Goal: Answer question/provide support: Share knowledge or assist other users

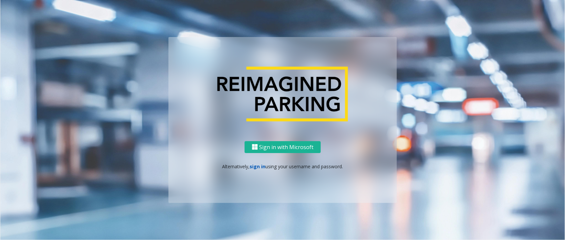
click at [254, 164] on link "sign in" at bounding box center [258, 166] width 16 height 6
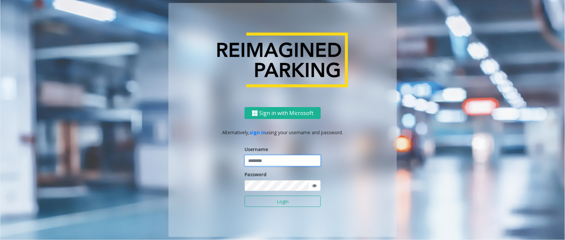
click at [254, 164] on input "text" at bounding box center [283, 160] width 76 height 11
type input "*********"
click at [273, 202] on button "Login" at bounding box center [283, 201] width 76 height 11
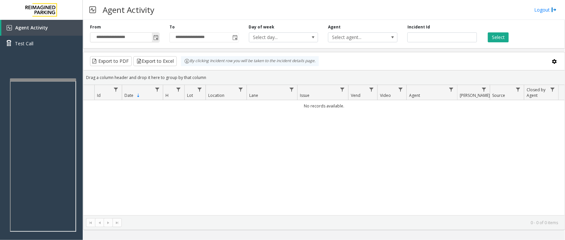
click at [153, 40] on span "Toggle popup" at bounding box center [155, 37] width 5 height 5
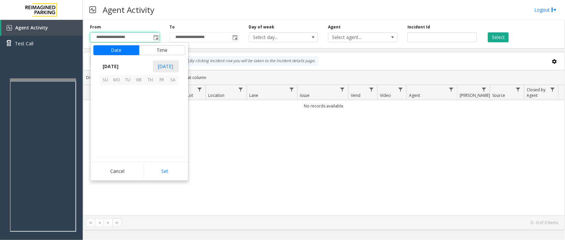
scroll to position [118731, 0]
click at [172, 103] on span "13" at bounding box center [172, 102] width 11 height 11
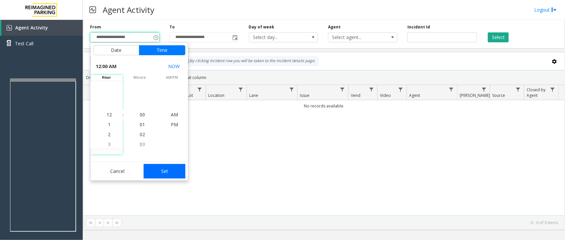
click at [169, 173] on button "Set" at bounding box center [165, 171] width 42 height 15
type input "**********"
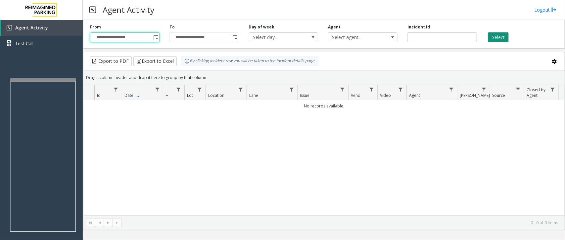
click at [503, 38] on button "Select" at bounding box center [498, 37] width 21 height 10
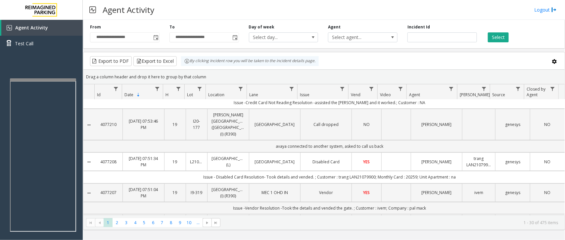
scroll to position [0, 0]
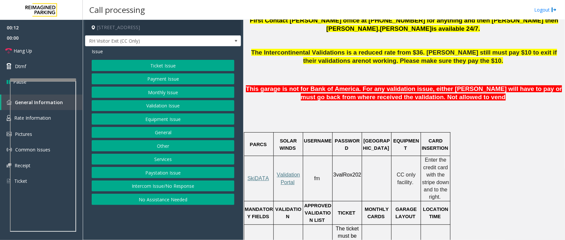
scroll to position [372, 0]
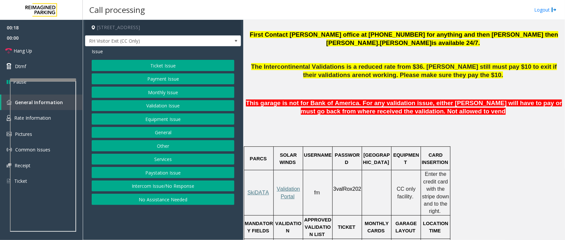
click at [179, 117] on button "Equipment Issue" at bounding box center [163, 119] width 143 height 11
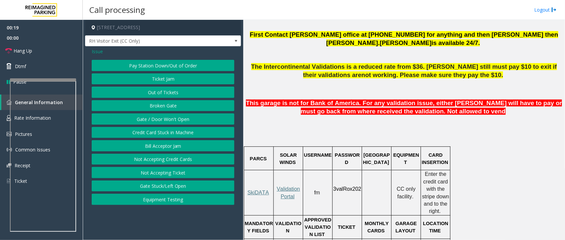
click at [178, 75] on button "Ticket Jam" at bounding box center [163, 78] width 143 height 11
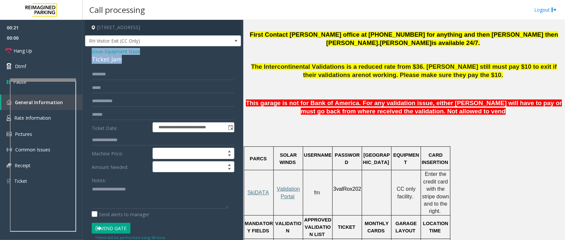
drag, startPoint x: 106, startPoint y: 60, endPoint x: 91, endPoint y: 50, distance: 18.1
click at [91, 50] on div "**********" at bounding box center [163, 193] width 156 height 295
copy div "Issue - Equipment Issue Ticket Jam"
click at [143, 194] on textarea at bounding box center [160, 196] width 137 height 25
paste textarea "**********"
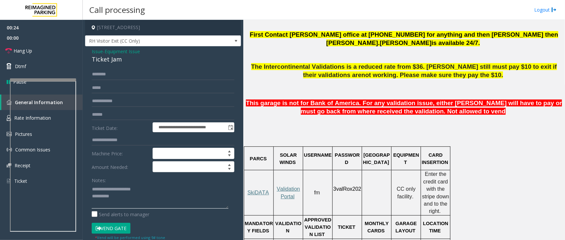
drag, startPoint x: 145, startPoint y: 189, endPoint x: 108, endPoint y: 189, distance: 37.4
click at [108, 189] on textarea at bounding box center [160, 196] width 137 height 25
click at [127, 196] on textarea at bounding box center [160, 196] width 137 height 25
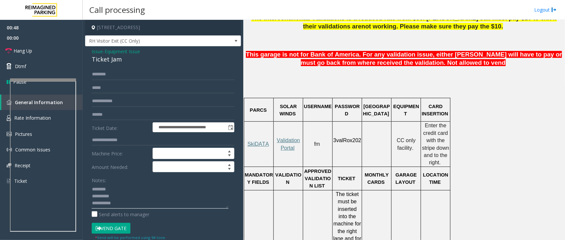
scroll to position [579, 0]
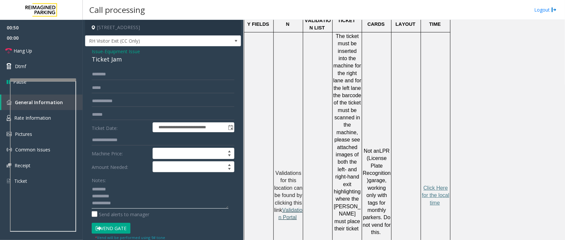
type textarea "**********"
click at [295, 208] on span "Validation Portal" at bounding box center [291, 214] width 24 height 13
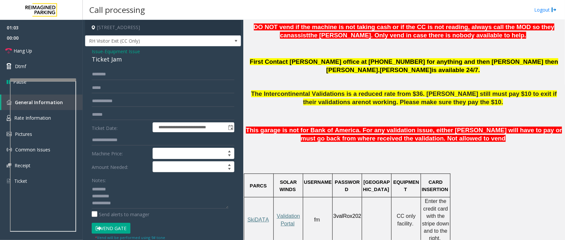
scroll to position [331, 0]
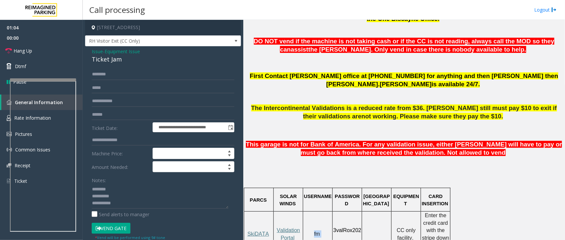
drag, startPoint x: 325, startPoint y: 220, endPoint x: 311, endPoint y: 221, distance: 13.3
click at [311, 221] on td "fm" at bounding box center [317, 234] width 29 height 45
copy p "fm"
drag, startPoint x: 358, startPoint y: 217, endPoint x: 332, endPoint y: 215, distance: 25.9
click at [332, 215] on tr "SkiDATA Validation Portal fm 3valRox202 CC only facility. Enter the credit card…" at bounding box center [347, 234] width 206 height 45
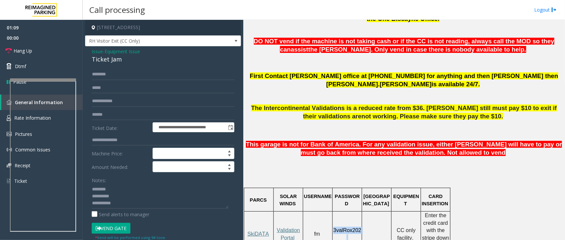
copy tr "3valRox202"
click at [115, 115] on input "text" at bounding box center [163, 114] width 143 height 11
click at [124, 119] on input "text" at bounding box center [163, 114] width 143 height 11
type input "*"
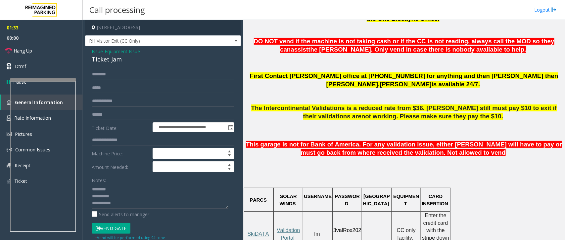
click at [117, 51] on span "Equipment Issue" at bounding box center [122, 51] width 35 height 7
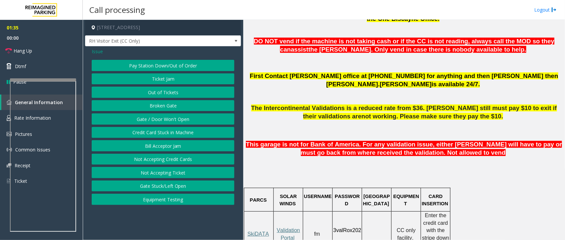
click at [96, 50] on span "Issue" at bounding box center [97, 51] width 11 height 7
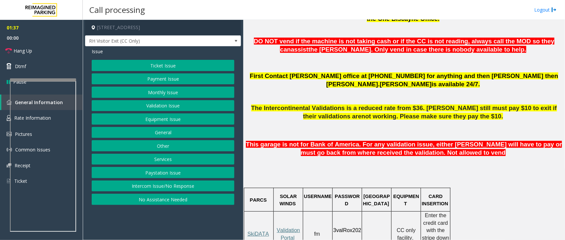
drag, startPoint x: 167, startPoint y: 119, endPoint x: 169, endPoint y: 106, distance: 13.3
click at [169, 106] on div "Ticket Issue Payment Issue Monthly Issue Validation Issue Equipment Issue Gener…" at bounding box center [163, 132] width 143 height 145
click at [169, 104] on button "Validation Issue" at bounding box center [163, 105] width 143 height 11
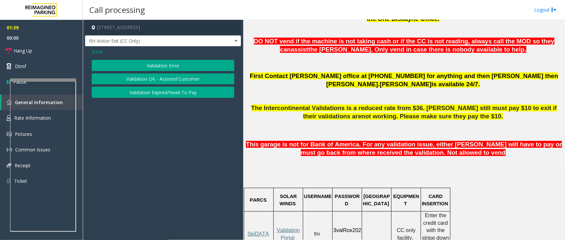
click at [152, 62] on button "Validation Error" at bounding box center [163, 65] width 143 height 11
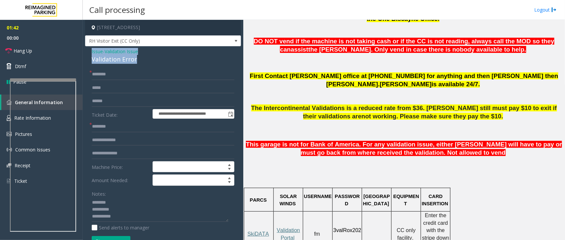
drag, startPoint x: 135, startPoint y: 60, endPoint x: 89, endPoint y: 52, distance: 46.4
click at [89, 52] on div "**********" at bounding box center [163, 189] width 156 height 287
copy div "Issue - Validation Issue Validation Error"
drag, startPoint x: 137, startPoint y: 217, endPoint x: 88, endPoint y: 202, distance: 51.6
click at [88, 202] on div "**********" at bounding box center [163, 198] width 153 height 258
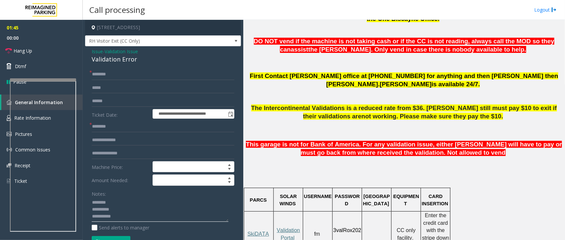
paste textarea "**********"
type textarea "**********"
click at [131, 123] on input "text" at bounding box center [163, 126] width 143 height 11
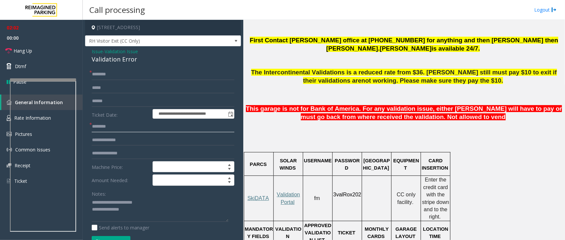
scroll to position [328, 0]
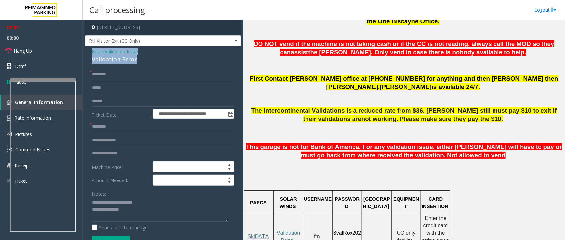
drag, startPoint x: 136, startPoint y: 58, endPoint x: 89, endPoint y: 51, distance: 48.1
click at [89, 51] on div "**********" at bounding box center [163, 189] width 156 height 287
click at [152, 202] on textarea at bounding box center [160, 210] width 137 height 25
click at [115, 129] on input "text" at bounding box center [163, 126] width 143 height 11
type input "**********"
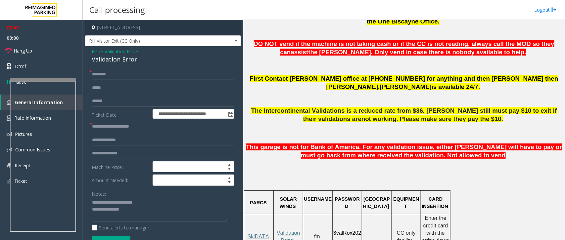
click at [122, 69] on input "text" at bounding box center [163, 74] width 143 height 11
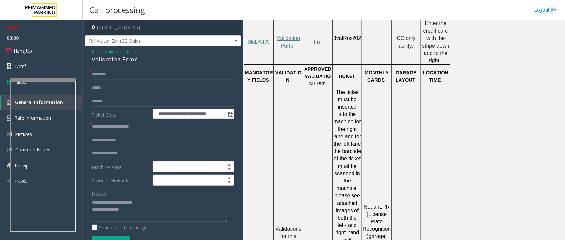
scroll to position [535, 0]
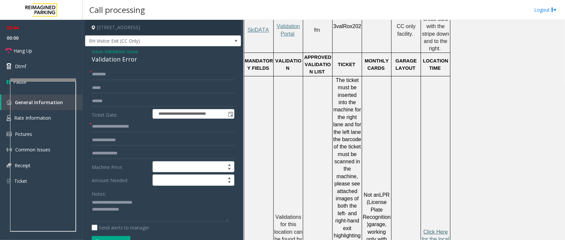
click at [435, 229] on span "Click Here for the local time" at bounding box center [435, 239] width 27 height 21
click at [143, 73] on input "text" at bounding box center [163, 74] width 143 height 11
type input "*****"
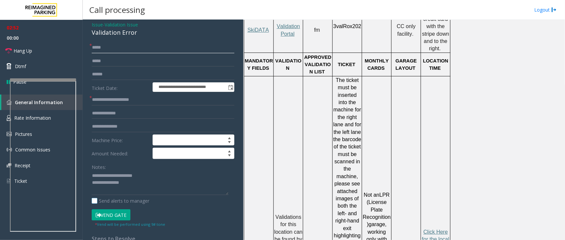
scroll to position [41, 0]
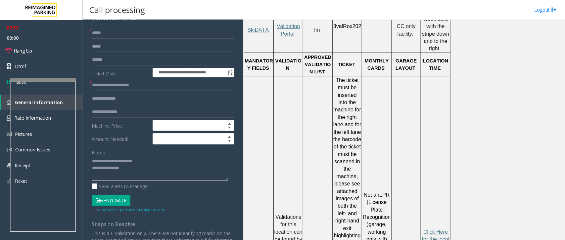
click at [138, 170] on textarea at bounding box center [160, 168] width 137 height 25
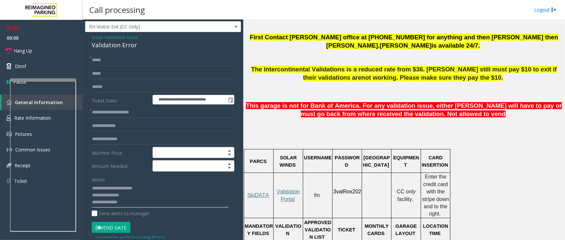
scroll to position [0, 0]
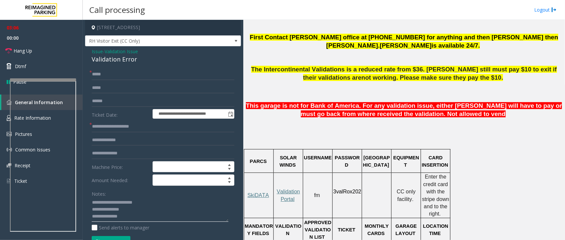
type textarea "**********"
click at [124, 48] on span "Validation Issue" at bounding box center [121, 51] width 33 height 7
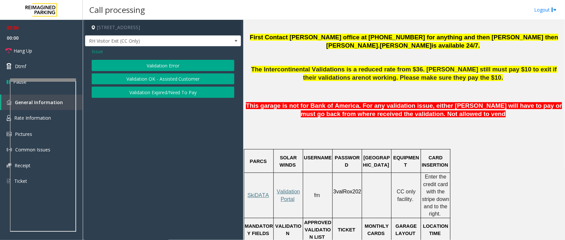
click at [100, 49] on span "Issue" at bounding box center [97, 51] width 11 height 7
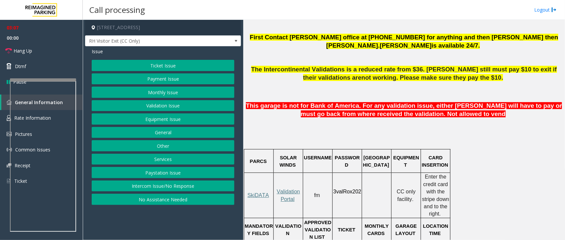
click at [181, 117] on button "Equipment Issue" at bounding box center [163, 119] width 143 height 11
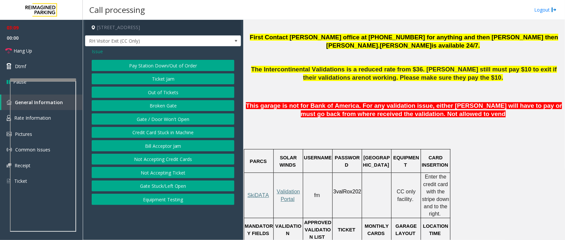
click at [168, 118] on button "Gate / Door Won't Open" at bounding box center [163, 119] width 143 height 11
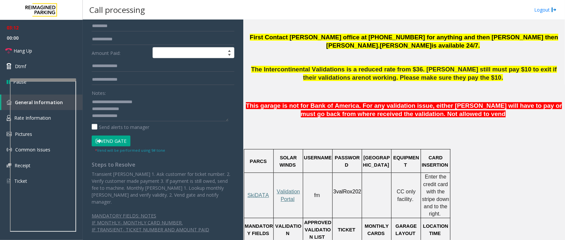
scroll to position [73, 0]
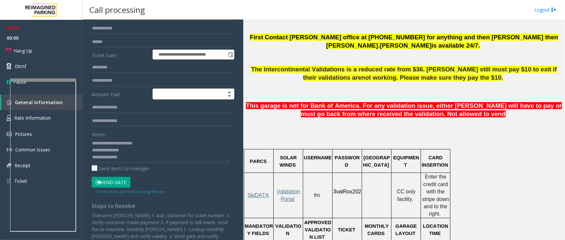
click at [118, 181] on button "Vend Gate" at bounding box center [111, 182] width 39 height 11
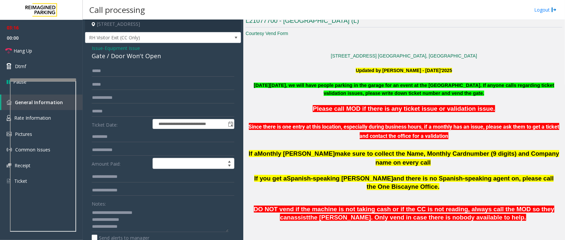
scroll to position [0, 0]
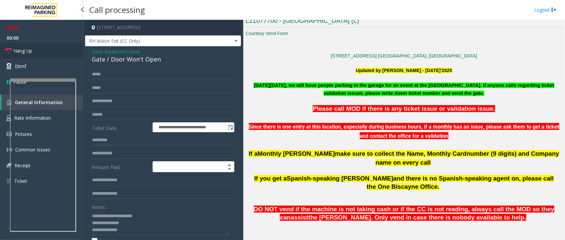
click at [35, 49] on link "Hang Up" at bounding box center [41, 51] width 83 height 16
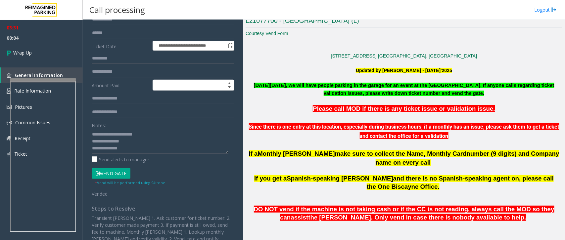
scroll to position [83, 0]
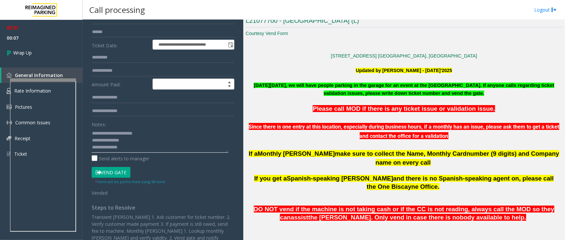
drag, startPoint x: 148, startPoint y: 131, endPoint x: 108, endPoint y: 134, distance: 40.5
click at [108, 134] on textarea at bounding box center [160, 140] width 137 height 25
click at [141, 139] on textarea at bounding box center [160, 140] width 137 height 25
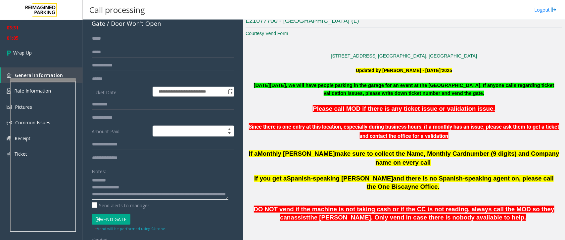
scroll to position [0, 0]
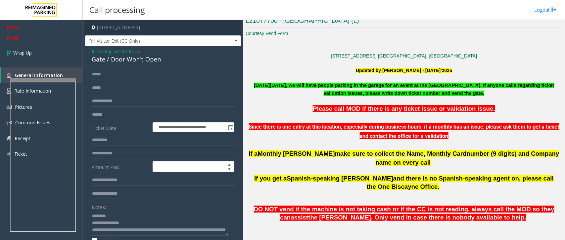
type textarea "**********"
drag, startPoint x: 166, startPoint y: 58, endPoint x: 90, endPoint y: 59, distance: 75.5
click at [90, 59] on div "**********" at bounding box center [163, 209] width 156 height 326
copy div "Gate / Door Won't Open"
click at [123, 49] on span "Equipment Issue" at bounding box center [122, 51] width 35 height 7
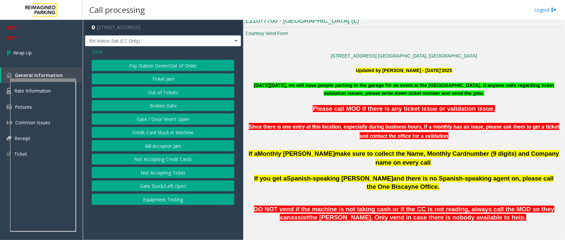
click at [156, 75] on button "Ticket Jam" at bounding box center [163, 78] width 143 height 11
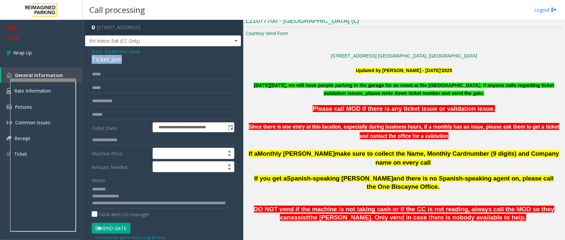
drag, startPoint x: 121, startPoint y: 60, endPoint x: 90, endPoint y: 61, distance: 31.8
click at [90, 61] on div "**********" at bounding box center [163, 193] width 156 height 295
copy div "Ticket Jam"
drag, startPoint x: 133, startPoint y: 196, endPoint x: 88, endPoint y: 195, distance: 44.7
click at [88, 195] on div "**********" at bounding box center [163, 201] width 153 height 265
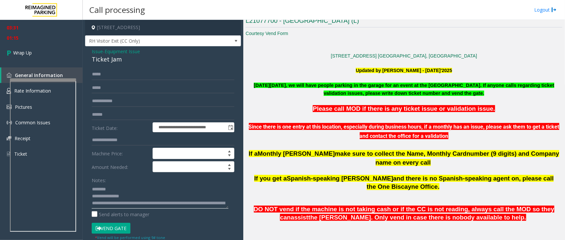
paste textarea
type textarea "**********"
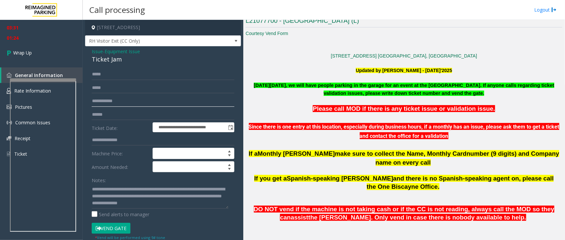
click at [120, 102] on input "text" at bounding box center [163, 101] width 143 height 11
click at [138, 50] on span "Equipment Issue" at bounding box center [122, 51] width 35 height 7
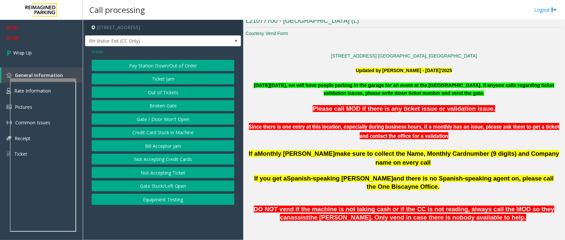
click at [100, 50] on span "Issue" at bounding box center [97, 51] width 11 height 7
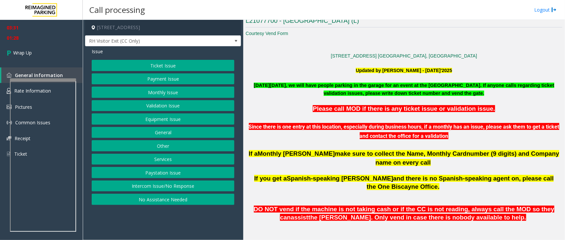
click at [161, 104] on button "Validation Issue" at bounding box center [163, 105] width 143 height 11
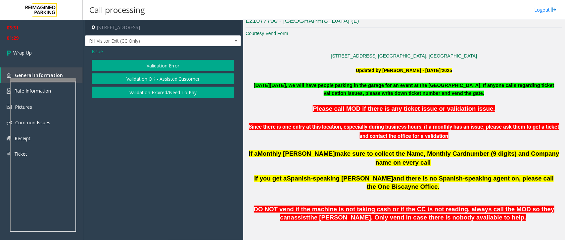
click at [169, 65] on button "Validation Error" at bounding box center [163, 65] width 143 height 11
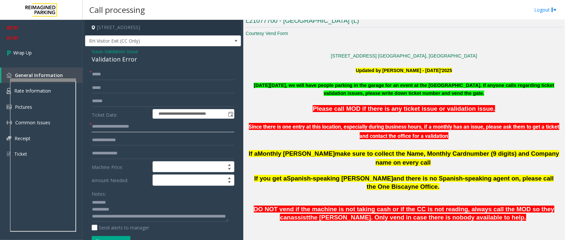
drag, startPoint x: 145, startPoint y: 127, endPoint x: 90, endPoint y: 130, distance: 55.3
click at [90, 130] on div "**********" at bounding box center [163, 198] width 153 height 258
drag, startPoint x: 122, startPoint y: 49, endPoint x: 108, endPoint y: 50, distance: 14.9
click at [122, 48] on span "Validation Issue" at bounding box center [121, 51] width 33 height 7
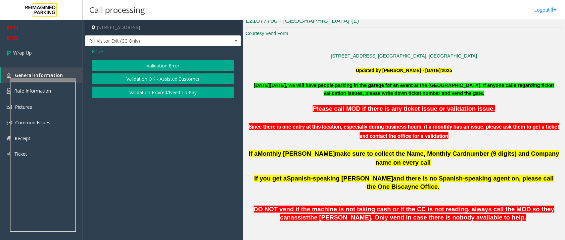
click at [98, 50] on span "Issue" at bounding box center [97, 51] width 11 height 7
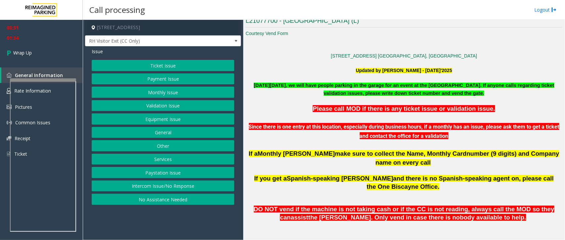
click at [164, 117] on button "Equipment Issue" at bounding box center [163, 119] width 143 height 11
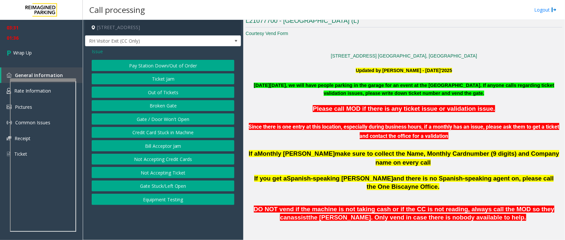
click at [169, 77] on button "Ticket Jam" at bounding box center [163, 78] width 143 height 11
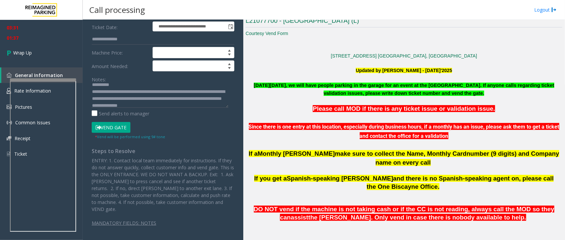
scroll to position [21, 0]
click at [156, 101] on textarea at bounding box center [160, 95] width 137 height 25
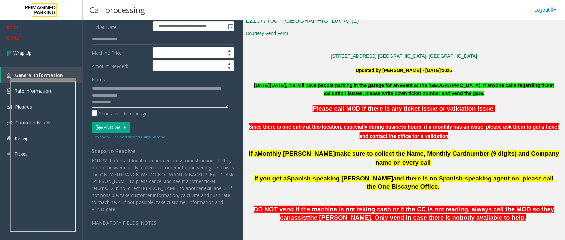
paste textarea "**********"
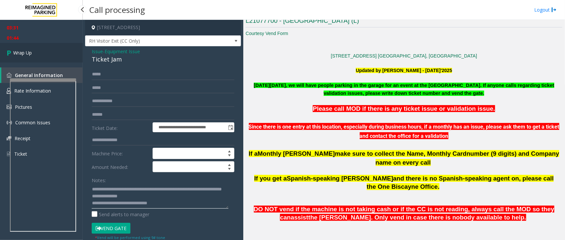
type textarea "**********"
click at [30, 52] on span "Wrap Up" at bounding box center [22, 52] width 19 height 7
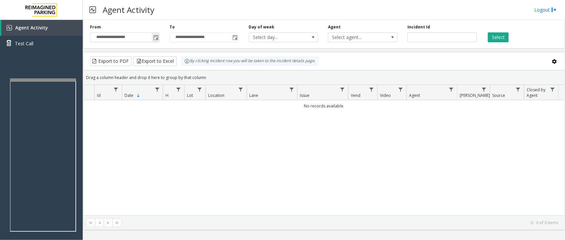
click at [155, 37] on span "Toggle popup" at bounding box center [155, 37] width 5 height 5
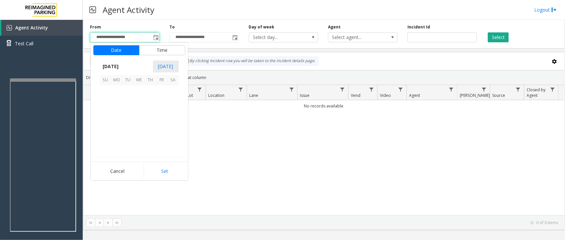
scroll to position [118731, 0]
click at [168, 102] on span "13" at bounding box center [172, 102] width 11 height 11
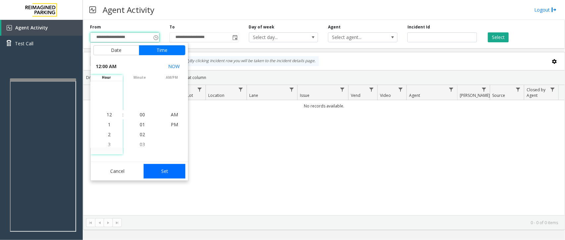
click at [161, 170] on button "Set" at bounding box center [165, 171] width 42 height 15
type input "**********"
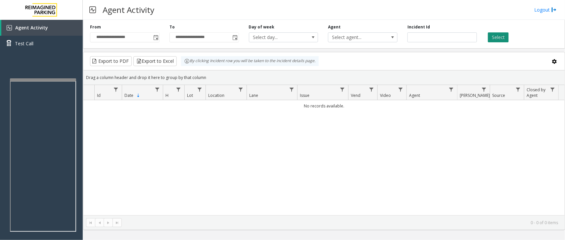
click at [502, 41] on button "Select" at bounding box center [498, 37] width 21 height 10
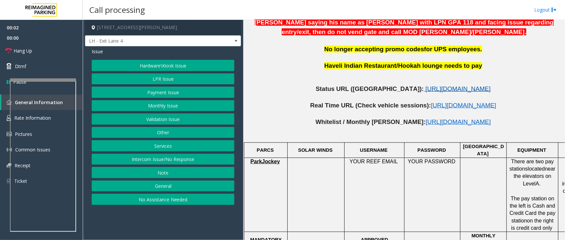
scroll to position [331, 0]
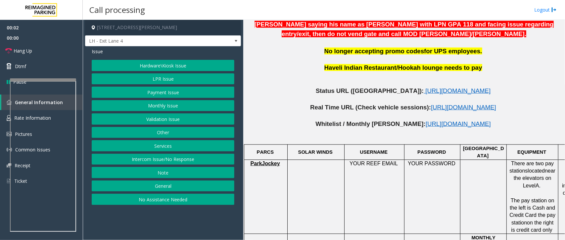
click at [396, 80] on p at bounding box center [404, 83] width 317 height 7
click at [425, 87] on span "[URL][DOMAIN_NAME]" at bounding box center [457, 90] width 65 height 7
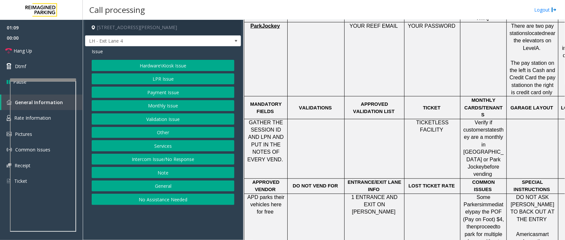
scroll to position [455, 0]
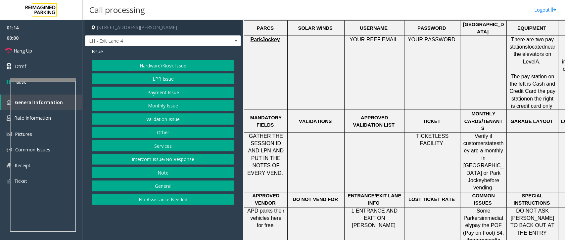
click at [169, 119] on button "Validation Issue" at bounding box center [163, 119] width 143 height 11
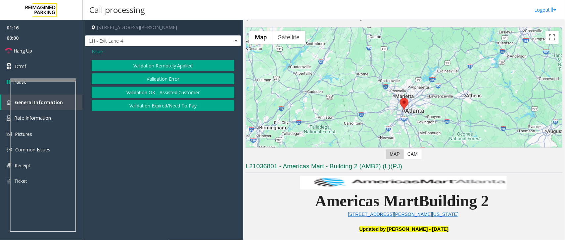
scroll to position [0, 0]
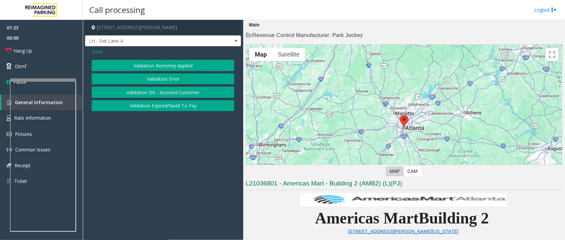
click at [157, 74] on button "Validation Error" at bounding box center [163, 78] width 143 height 11
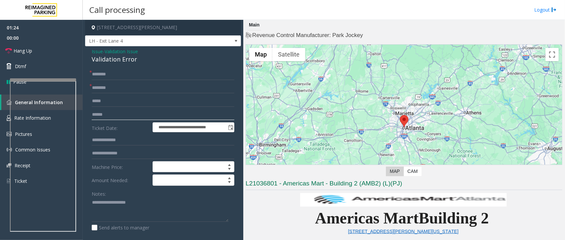
click at [115, 116] on input "text" at bounding box center [163, 114] width 143 height 11
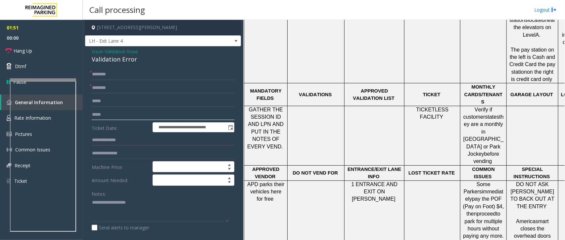
scroll to position [496, 0]
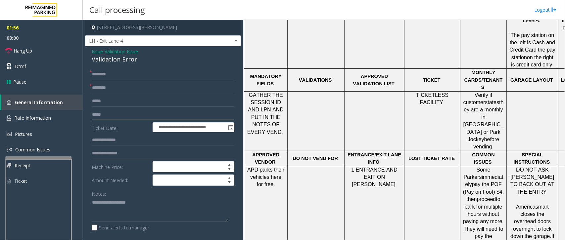
click at [43, 157] on div at bounding box center [38, 158] width 66 height 3
type input "*****"
click at [38, 115] on span "Rate Information" at bounding box center [32, 118] width 37 height 6
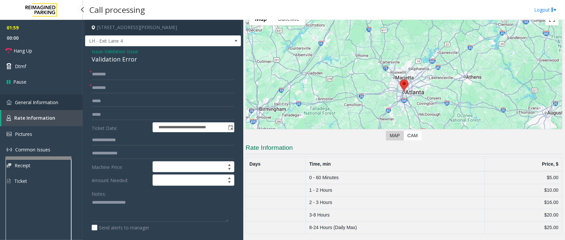
click at [30, 103] on span "General Information" at bounding box center [36, 102] width 43 height 6
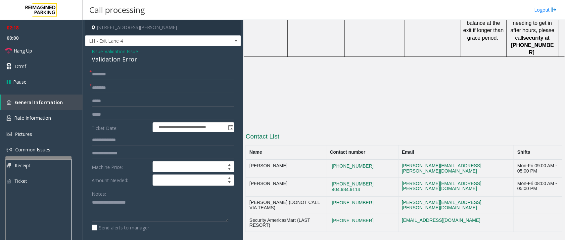
scroll to position [732, 0]
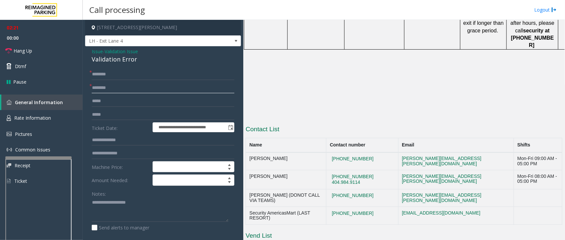
click at [125, 91] on input "text" at bounding box center [163, 87] width 143 height 11
click at [126, 74] on input "text" at bounding box center [163, 74] width 143 height 11
type input "******"
drag, startPoint x: 371, startPoint y: 95, endPoint x: 330, endPoint y: 94, distance: 40.4
click at [330, 153] on tr "[PERSON_NAME] [PHONE_NUMBER] [PERSON_NAME][EMAIL_ADDRESS][PERSON_NAME][DOMAIN_N…" at bounding box center [404, 162] width 316 height 18
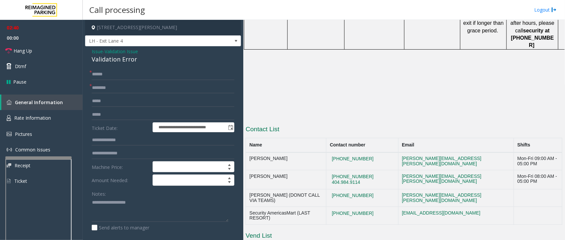
copy tr "[PHONE_NUMBER]"
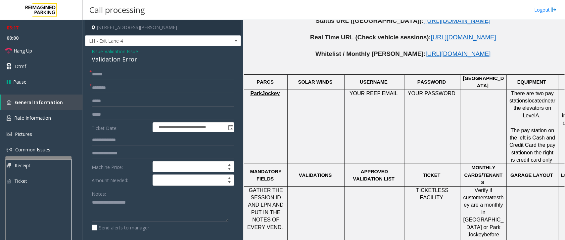
scroll to position [443, 0]
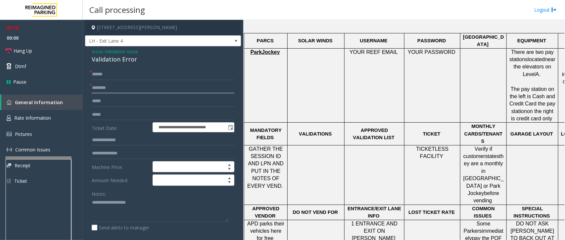
click at [114, 85] on input "text" at bounding box center [163, 87] width 143 height 11
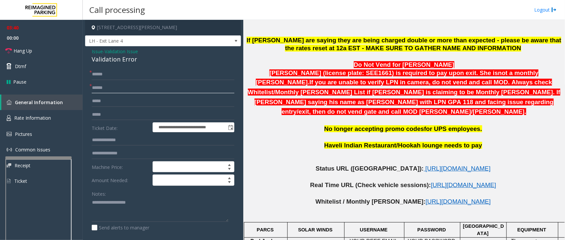
scroll to position [277, 0]
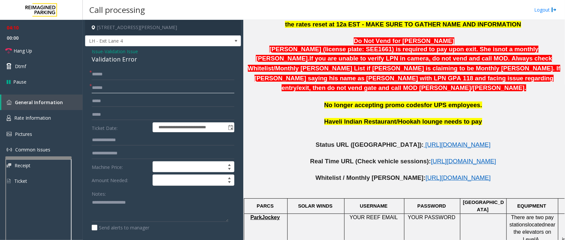
type input "******"
click at [127, 208] on textarea at bounding box center [160, 210] width 137 height 25
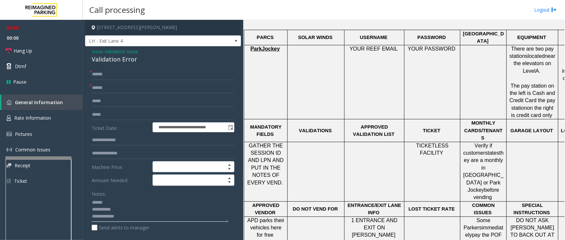
scroll to position [443, 0]
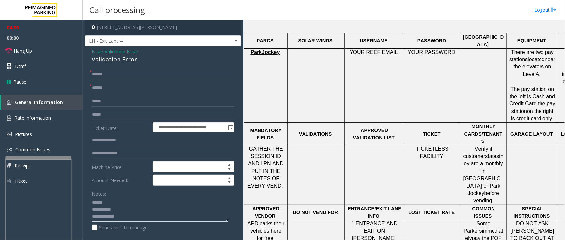
click at [133, 215] on textarea at bounding box center [160, 210] width 137 height 25
type textarea "**********"
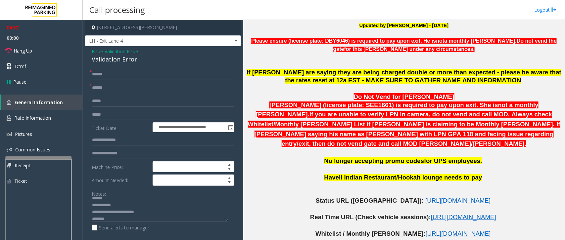
scroll to position [236, 0]
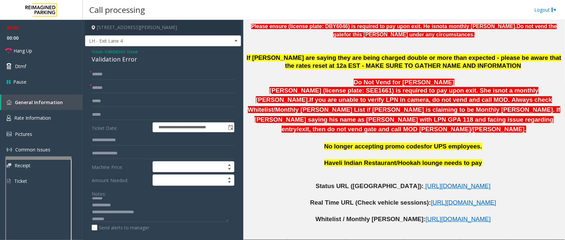
drag, startPoint x: 141, startPoint y: 60, endPoint x: 135, endPoint y: 60, distance: 6.0
click at [135, 60] on div "Validation Error" at bounding box center [163, 59] width 143 height 9
click at [35, 47] on link "Hang Up" at bounding box center [41, 51] width 83 height 16
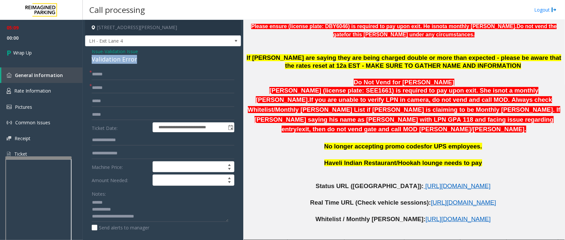
drag, startPoint x: 140, startPoint y: 60, endPoint x: 89, endPoint y: 63, distance: 51.1
click at [89, 63] on div "**********" at bounding box center [163, 213] width 156 height 334
copy div "Validation Error"
click at [121, 91] on input "******" at bounding box center [163, 87] width 143 height 11
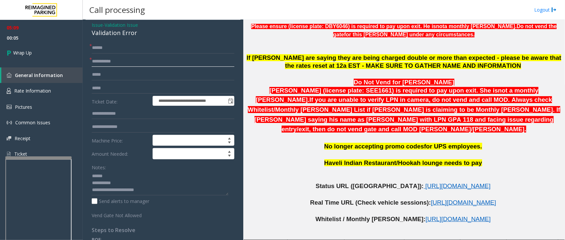
scroll to position [41, 0]
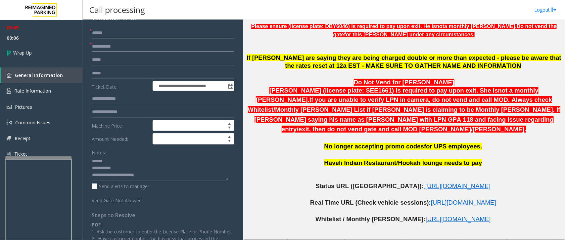
type input "**********"
click at [116, 164] on textarea at bounding box center [160, 168] width 137 height 25
paste textarea "**********"
click at [127, 166] on textarea at bounding box center [160, 168] width 137 height 25
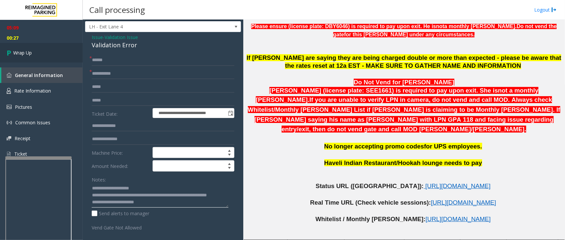
scroll to position [0, 0]
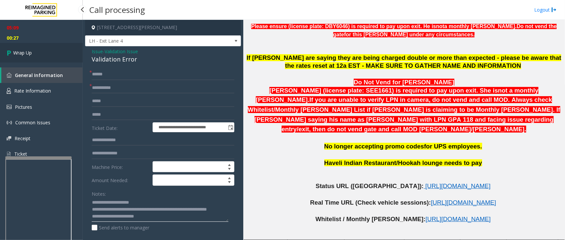
type textarea "**********"
click at [23, 48] on link "Wrap Up" at bounding box center [41, 53] width 83 height 20
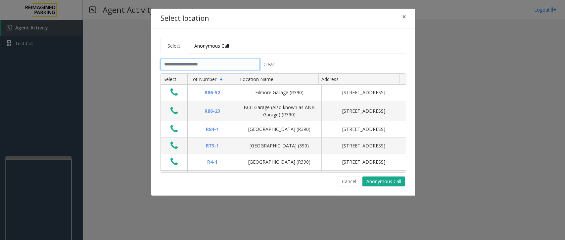
click at [212, 66] on input "text" at bounding box center [210, 64] width 99 height 11
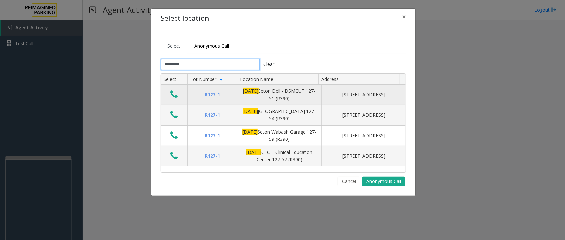
type input "*********"
click at [174, 95] on icon "Data table" at bounding box center [173, 94] width 7 height 9
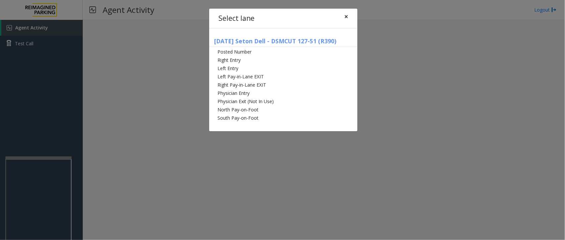
click at [346, 14] on span "×" at bounding box center [346, 16] width 4 height 9
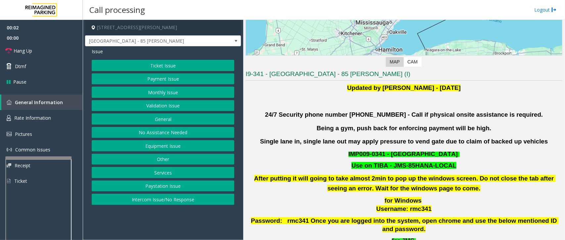
scroll to position [124, 0]
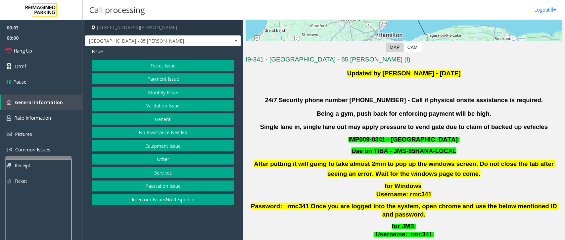
click at [168, 106] on button "Validation Issue" at bounding box center [163, 105] width 143 height 11
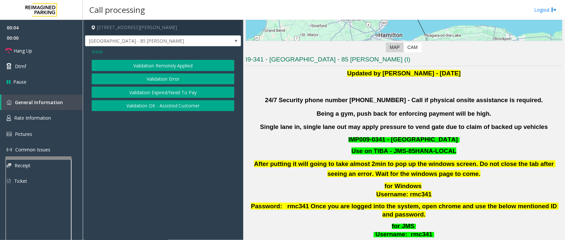
click at [172, 76] on button "Validation Error" at bounding box center [163, 78] width 143 height 11
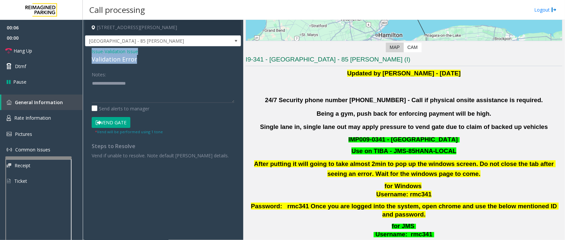
drag, startPoint x: 137, startPoint y: 57, endPoint x: 89, endPoint y: 52, distance: 48.2
click at [89, 52] on div "Issue - Validation Issue Validation Error Notes: Send alerts to manager Vend Ga…" at bounding box center [163, 105] width 156 height 119
copy div "Issue - Validation Issue Validation Error"
paste textarea "**********"
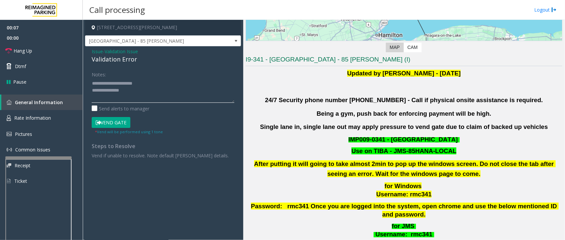
click at [124, 85] on textarea at bounding box center [163, 90] width 143 height 25
drag, startPoint x: 143, startPoint y: 83, endPoint x: 108, endPoint y: 82, distance: 35.1
click at [108, 82] on textarea at bounding box center [163, 90] width 143 height 25
click at [132, 92] on textarea at bounding box center [163, 90] width 143 height 25
click at [123, 98] on textarea at bounding box center [163, 90] width 143 height 25
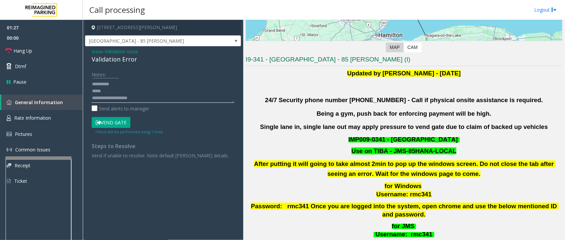
scroll to position [0, 0]
click at [123, 97] on textarea at bounding box center [163, 90] width 143 height 25
click at [116, 81] on textarea at bounding box center [163, 90] width 143 height 25
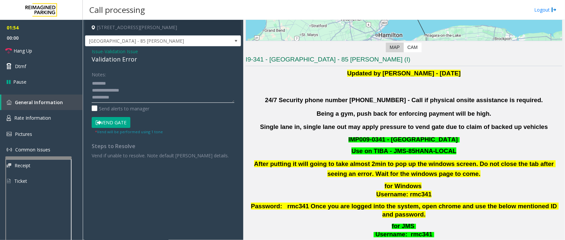
drag, startPoint x: 117, startPoint y: 81, endPoint x: 105, endPoint y: 83, distance: 12.0
click at [105, 83] on textarea at bounding box center [163, 90] width 143 height 25
click at [116, 82] on textarea at bounding box center [163, 90] width 143 height 25
click at [117, 83] on textarea at bounding box center [163, 90] width 143 height 25
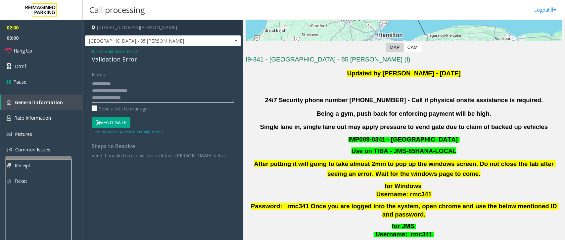
click at [153, 99] on textarea at bounding box center [163, 90] width 143 height 25
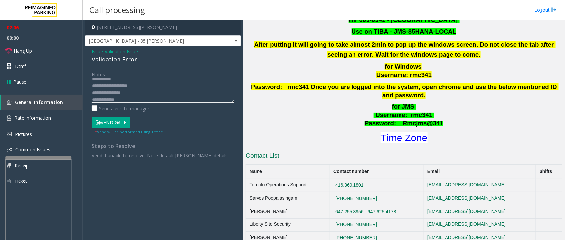
scroll to position [248, 0]
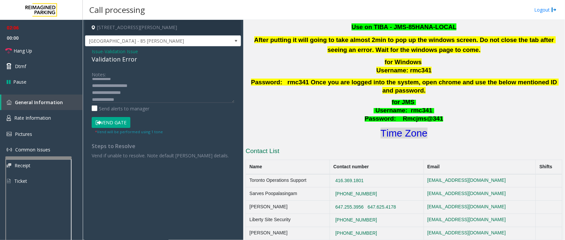
click at [408, 128] on font "Time Zone" at bounding box center [404, 133] width 47 height 11
click at [131, 99] on textarea at bounding box center [163, 90] width 143 height 25
click at [125, 97] on textarea at bounding box center [163, 90] width 143 height 25
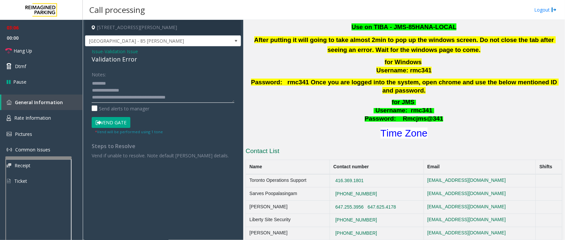
scroll to position [17, 0]
click at [149, 88] on textarea at bounding box center [163, 90] width 143 height 25
click at [113, 125] on button "Vend Gate" at bounding box center [111, 122] width 39 height 11
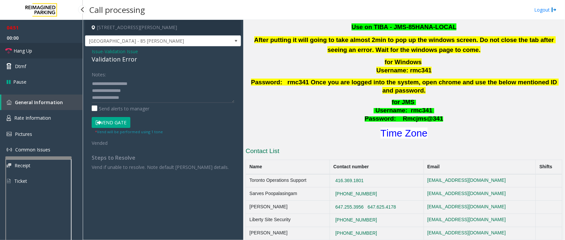
click at [42, 46] on link "Hang Up" at bounding box center [41, 51] width 83 height 16
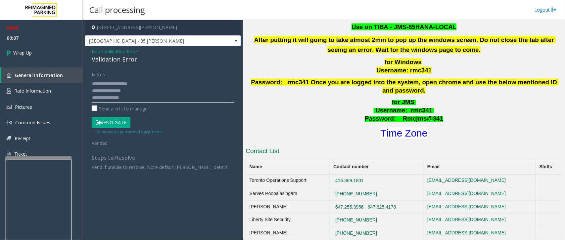
click at [102, 85] on textarea at bounding box center [163, 90] width 143 height 25
type textarea "**********"
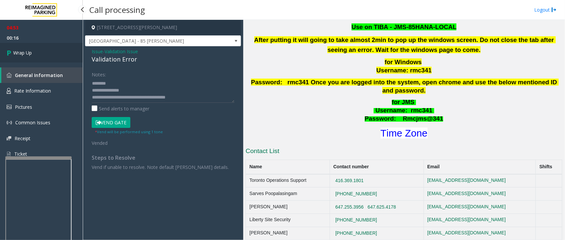
click at [30, 50] on link "Wrap Up" at bounding box center [41, 53] width 83 height 20
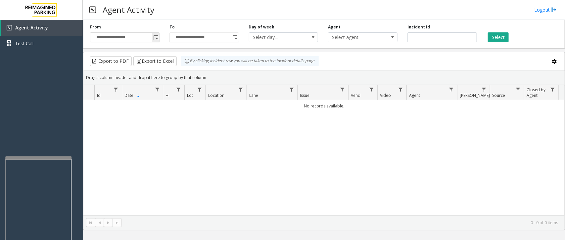
click at [158, 38] on span "Toggle popup" at bounding box center [155, 37] width 5 height 5
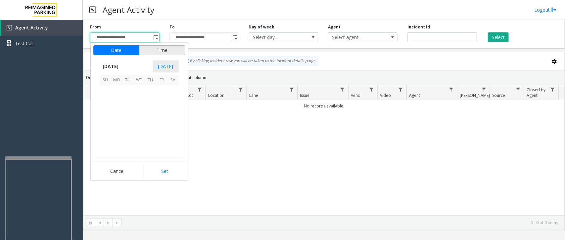
scroll to position [118731, 0]
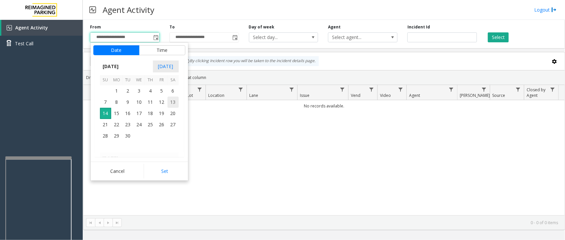
click at [174, 103] on span "13" at bounding box center [172, 102] width 11 height 11
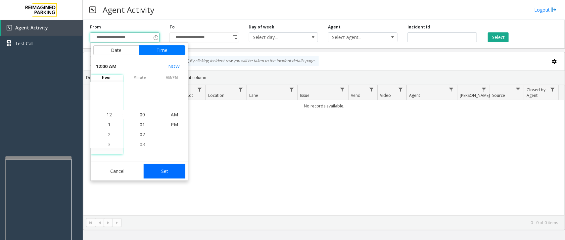
click at [172, 169] on button "Set" at bounding box center [165, 171] width 42 height 15
type input "**********"
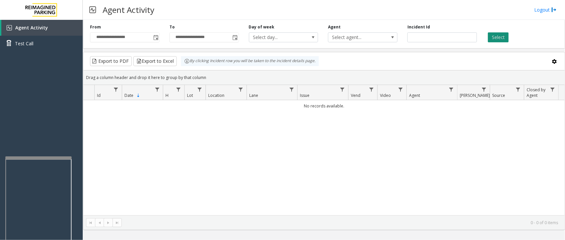
click at [500, 39] on button "Select" at bounding box center [498, 37] width 21 height 10
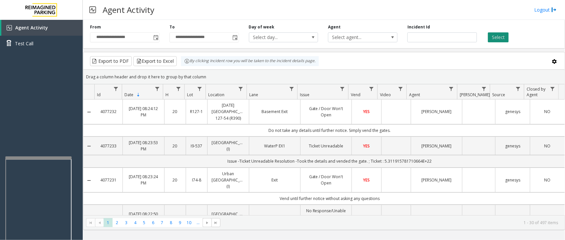
click at [502, 38] on button "Select" at bounding box center [498, 37] width 21 height 10
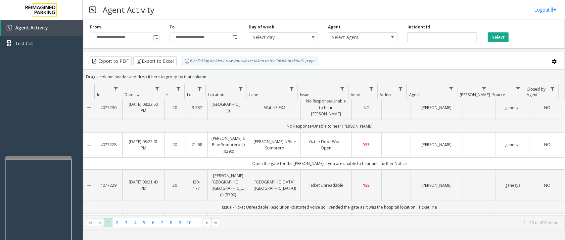
scroll to position [124, 0]
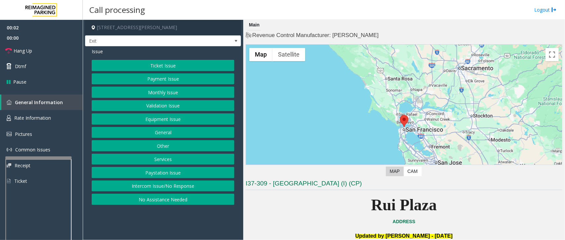
click at [175, 156] on button "Services" at bounding box center [163, 159] width 143 height 11
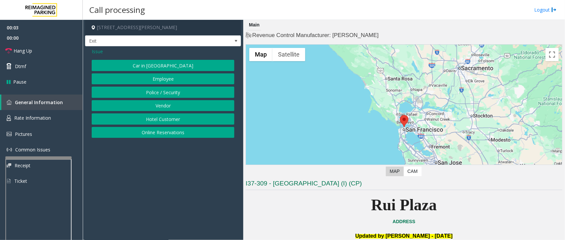
click at [168, 134] on button "Online Reservations" at bounding box center [163, 132] width 143 height 11
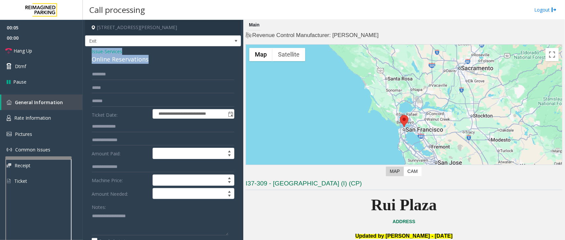
drag, startPoint x: 152, startPoint y: 58, endPoint x: 90, endPoint y: 52, distance: 62.2
click at [90, 52] on div "**********" at bounding box center [163, 238] width 156 height 384
copy div "Issue - Services Online Reservations"
paste textarea "**********"
click at [131, 224] on textarea at bounding box center [160, 223] width 137 height 25
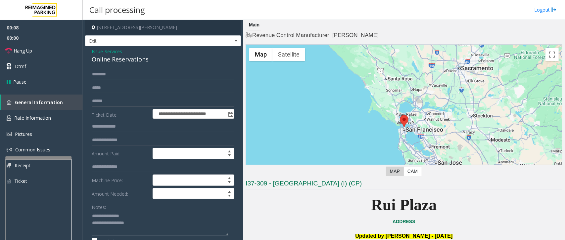
drag, startPoint x: 128, startPoint y: 216, endPoint x: 106, endPoint y: 215, distance: 21.9
click at [106, 215] on textarea at bounding box center [160, 223] width 137 height 25
click at [152, 221] on textarea at bounding box center [160, 223] width 137 height 25
click at [106, 224] on textarea at bounding box center [160, 223] width 137 height 25
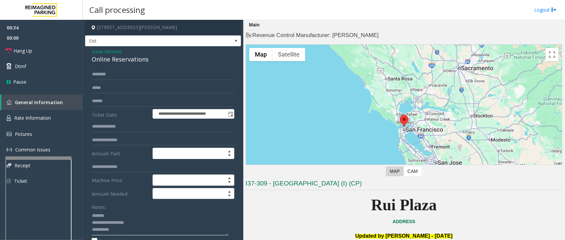
scroll to position [0, 0]
click at [121, 228] on textarea at bounding box center [160, 223] width 137 height 25
type textarea "**********"
click at [113, 70] on input "text" at bounding box center [163, 74] width 143 height 11
type input "****"
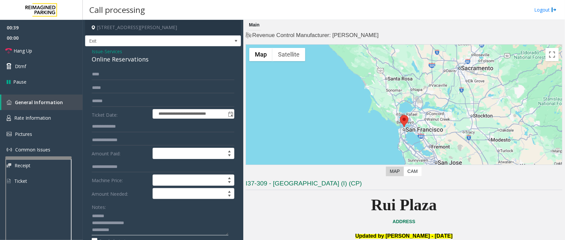
click at [118, 230] on textarea at bounding box center [160, 223] width 137 height 25
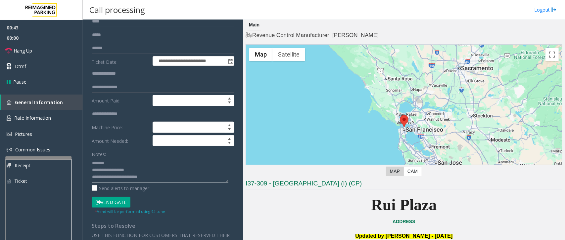
scroll to position [165, 0]
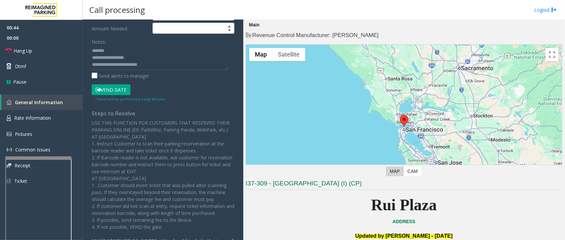
click at [111, 89] on button "Vend Gate" at bounding box center [111, 89] width 39 height 11
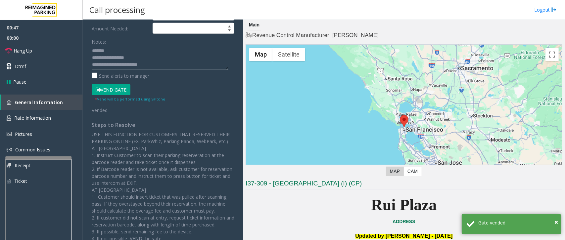
click at [152, 65] on textarea at bounding box center [160, 57] width 137 height 25
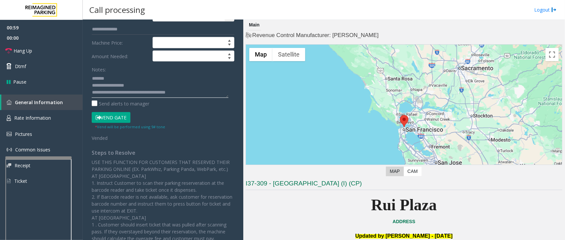
scroll to position [0, 0]
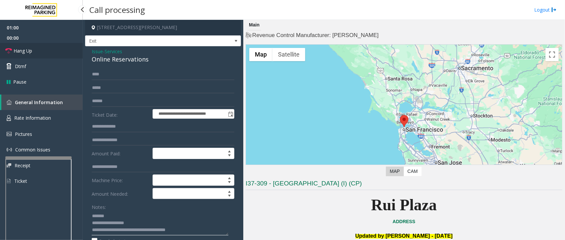
type textarea "**********"
click at [46, 49] on link "Hang Up" at bounding box center [41, 51] width 83 height 16
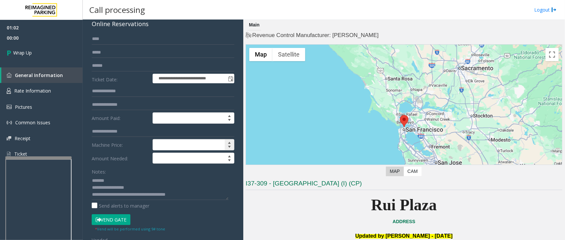
scroll to position [83, 0]
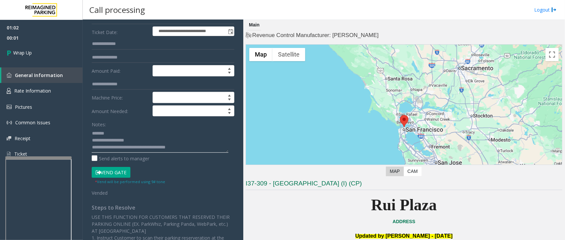
click at [194, 150] on textarea at bounding box center [160, 140] width 137 height 25
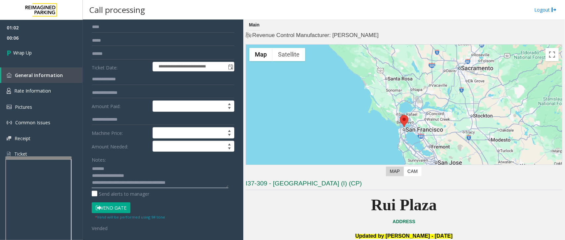
scroll to position [0, 0]
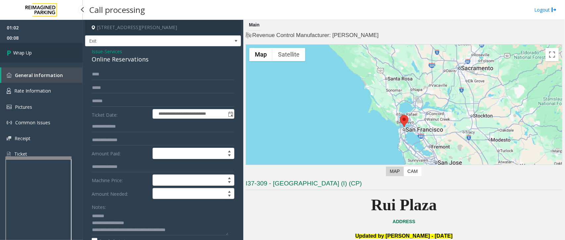
click at [27, 45] on link "Wrap Up" at bounding box center [41, 53] width 83 height 20
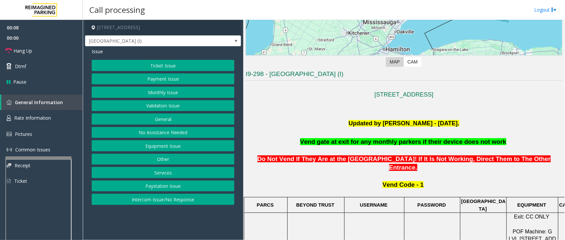
scroll to position [124, 0]
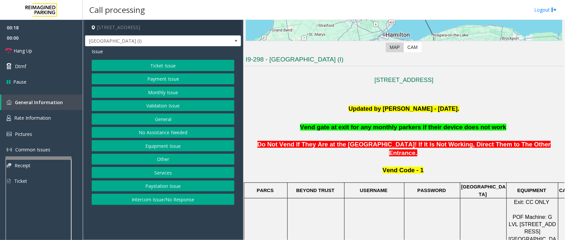
click at [161, 93] on button "Monthly Issue" at bounding box center [163, 92] width 143 height 11
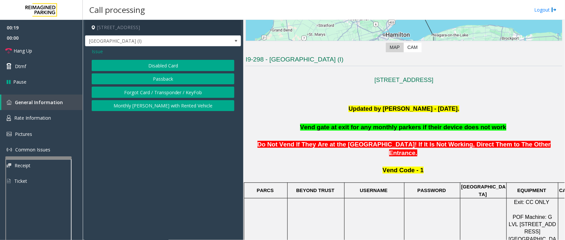
click at [148, 64] on button "Disabled Card" at bounding box center [163, 65] width 143 height 11
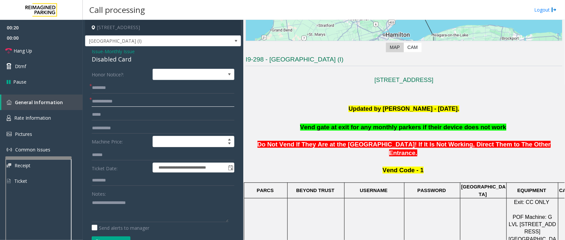
drag, startPoint x: 116, startPoint y: 101, endPoint x: 119, endPoint y: 100, distance: 3.5
click at [118, 101] on input "text" at bounding box center [163, 101] width 143 height 11
drag, startPoint x: 132, startPoint y: 60, endPoint x: 91, endPoint y: 51, distance: 41.9
click at [92, 51] on div "Issue - Monthly Issue Disabled Card" at bounding box center [163, 56] width 143 height 16
click at [127, 222] on textarea at bounding box center [160, 210] width 137 height 25
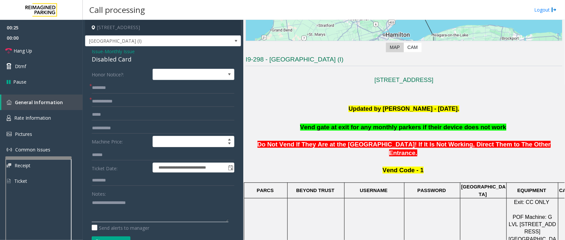
paste textarea "**********"
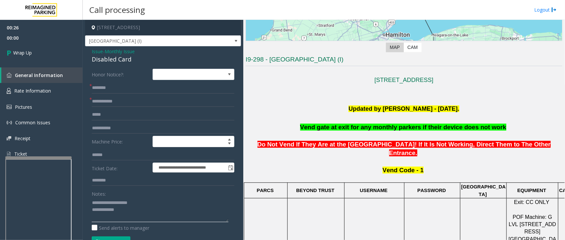
drag, startPoint x: 141, startPoint y: 205, endPoint x: 106, endPoint y: 205, distance: 35.1
click at [106, 205] on textarea at bounding box center [160, 210] width 137 height 25
click at [137, 208] on textarea at bounding box center [160, 210] width 137 height 25
type textarea "**********"
click at [123, 83] on form "**********" at bounding box center [163, 162] width 143 height 186
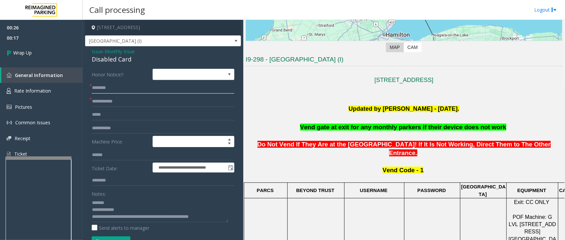
click at [122, 84] on input "text" at bounding box center [163, 87] width 143 height 11
type input "**"
click at [110, 101] on input "*" at bounding box center [163, 101] width 143 height 11
type input "**"
click at [12, 53] on icon at bounding box center [10, 52] width 7 height 11
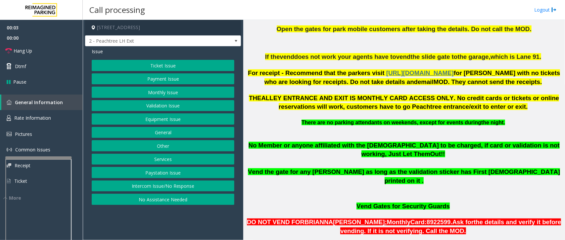
scroll to position [165, 0]
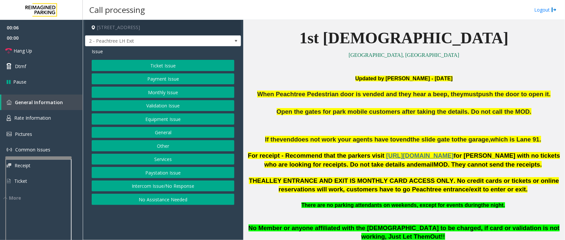
click at [171, 65] on button "Ticket Issue" at bounding box center [163, 65] width 143 height 11
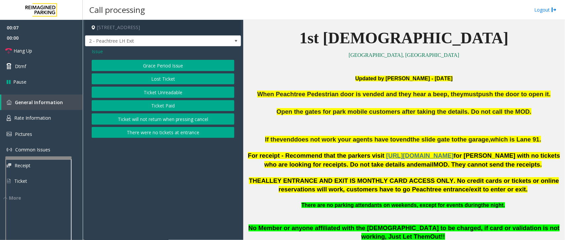
click at [170, 94] on button "Ticket Unreadable" at bounding box center [163, 92] width 143 height 11
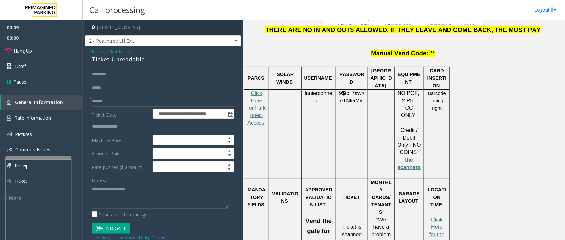
scroll to position [910, 0]
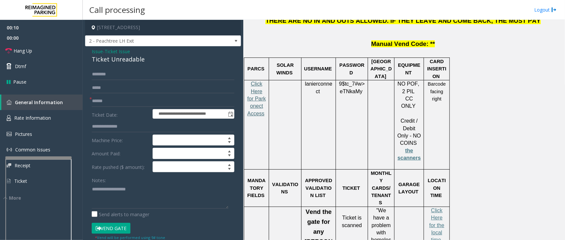
click at [260, 81] on span "Click Here for Parkonect Access" at bounding box center [256, 98] width 19 height 35
click at [120, 101] on input "text" at bounding box center [163, 101] width 143 height 11
type input "*"
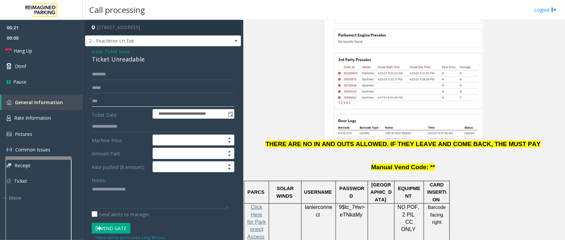
scroll to position [786, 0]
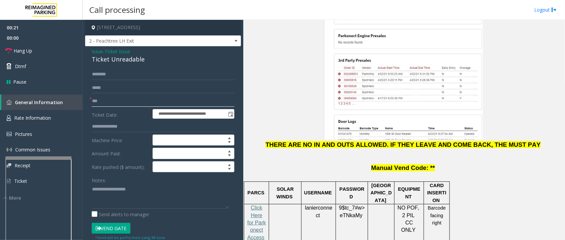
type input "**"
drag, startPoint x: 321, startPoint y: 164, endPoint x: 304, endPoint y: 157, distance: 18.4
click at [304, 205] on p "lanierconnect" at bounding box center [318, 212] width 29 height 15
click at [105, 101] on input "**" at bounding box center [163, 101] width 143 height 11
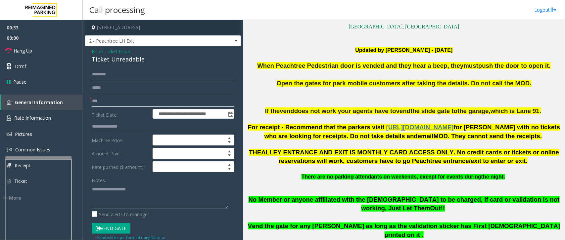
scroll to position [165, 0]
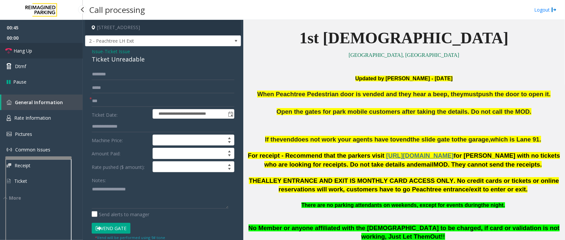
click at [22, 50] on span "Hang Up" at bounding box center [23, 50] width 19 height 7
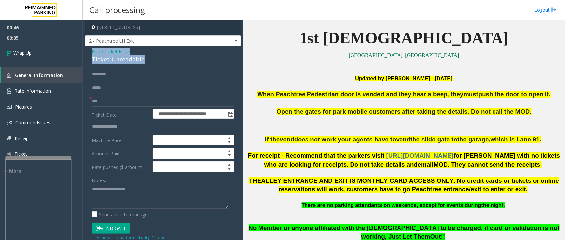
drag, startPoint x: 143, startPoint y: 59, endPoint x: 85, endPoint y: 50, distance: 58.3
click at [85, 50] on div "**********" at bounding box center [163, 210] width 156 height 329
drag, startPoint x: 123, startPoint y: 189, endPoint x: 123, endPoint y: 195, distance: 5.7
click at [123, 193] on textarea at bounding box center [160, 196] width 137 height 25
paste textarea "**********"
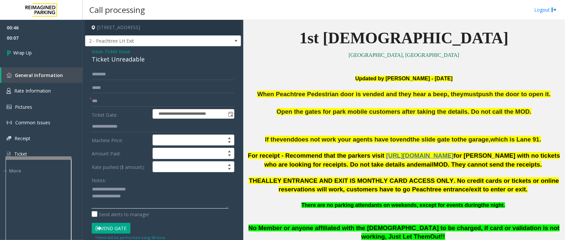
drag, startPoint x: 135, startPoint y: 191, endPoint x: 108, endPoint y: 188, distance: 26.9
click at [108, 188] on textarea at bounding box center [160, 196] width 137 height 25
click at [143, 191] on textarea at bounding box center [160, 196] width 137 height 25
click at [143, 196] on textarea at bounding box center [160, 196] width 137 height 25
drag, startPoint x: 136, startPoint y: 210, endPoint x: 135, endPoint y: 200, distance: 9.3
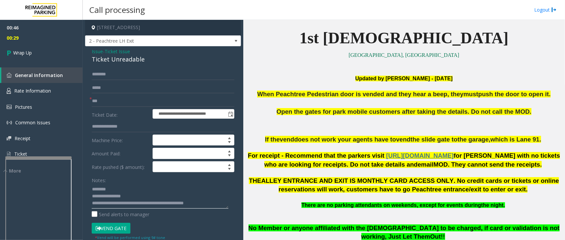
click at [135, 200] on textarea at bounding box center [160, 196] width 137 height 25
click at [135, 203] on textarea at bounding box center [160, 196] width 137 height 25
drag, startPoint x: 135, startPoint y: 203, endPoint x: 138, endPoint y: 201, distance: 4.1
click at [210, 205] on textarea at bounding box center [160, 196] width 137 height 25
type textarea "**********"
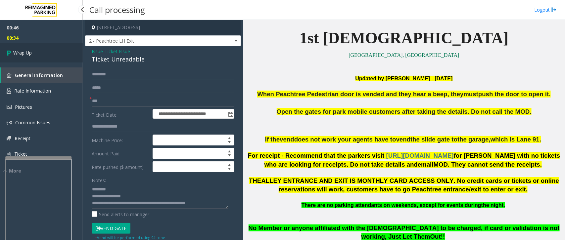
click at [62, 50] on link "Wrap Up" at bounding box center [41, 53] width 83 height 20
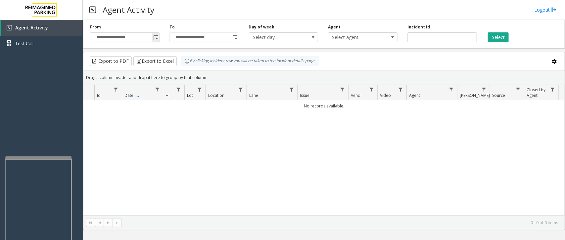
click at [158, 36] on span "Toggle popup" at bounding box center [155, 37] width 5 height 5
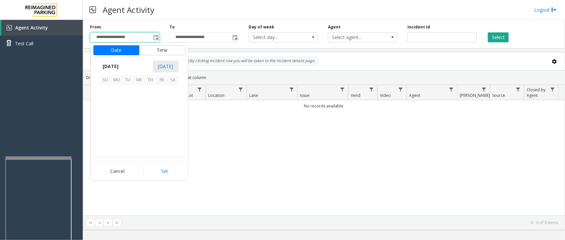
scroll to position [118731, 0]
click at [171, 104] on span "13" at bounding box center [172, 102] width 11 height 11
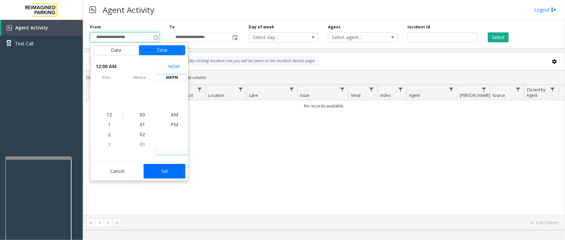
click at [174, 170] on button "Set" at bounding box center [165, 171] width 42 height 15
type input "**********"
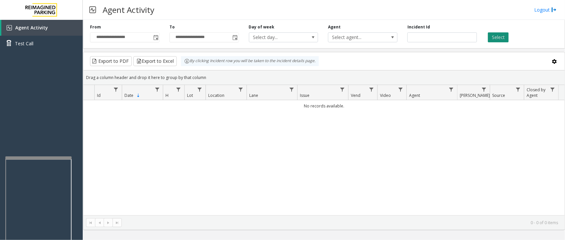
click at [502, 40] on button "Select" at bounding box center [498, 37] width 21 height 10
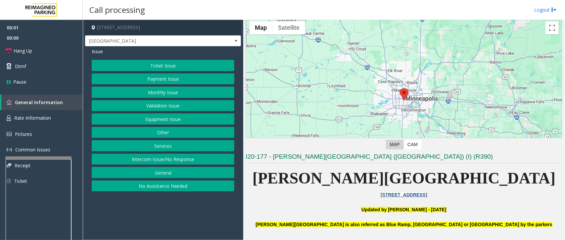
scroll to position [41, 0]
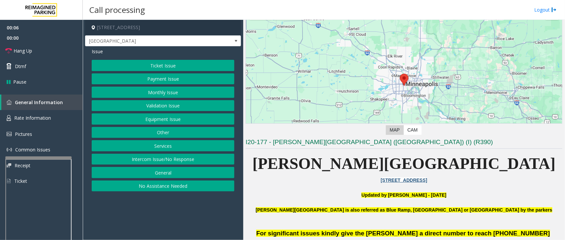
click at [160, 93] on button "Monthly Issue" at bounding box center [163, 92] width 143 height 11
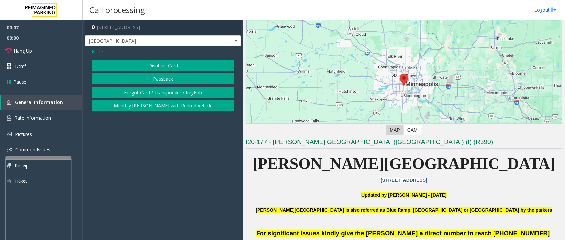
click at [163, 65] on button "Disabled Card" at bounding box center [163, 65] width 143 height 11
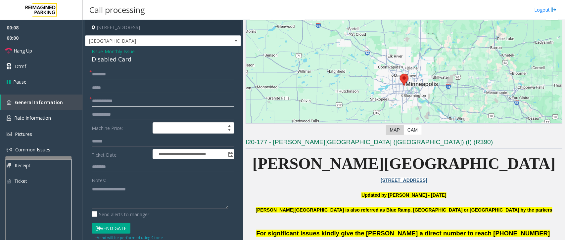
click at [126, 104] on input "text" at bounding box center [163, 101] width 143 height 11
click at [136, 100] on input "text" at bounding box center [163, 101] width 143 height 11
click at [115, 103] on input "**********" at bounding box center [163, 101] width 143 height 11
click at [106, 101] on input "**********" at bounding box center [163, 101] width 143 height 11
drag, startPoint x: 105, startPoint y: 101, endPoint x: 89, endPoint y: 101, distance: 15.2
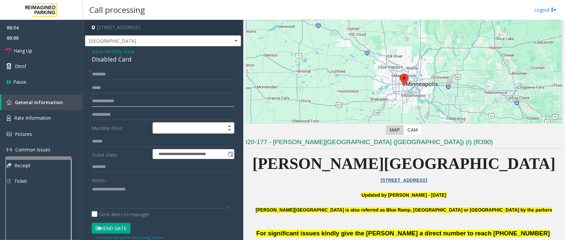
click at [92, 101] on div "**********" at bounding box center [163, 101] width 143 height 11
type input "*******"
click at [117, 78] on input "text" at bounding box center [163, 74] width 143 height 11
drag, startPoint x: 131, startPoint y: 60, endPoint x: 90, endPoint y: 51, distance: 42.2
click at [90, 51] on div "**********" at bounding box center [163, 210] width 156 height 329
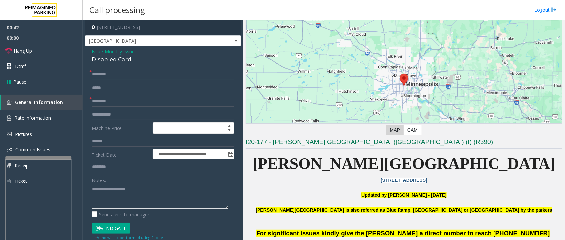
paste textarea "**********"
drag, startPoint x: 124, startPoint y: 196, endPoint x: 121, endPoint y: 193, distance: 4.0
click at [124, 196] on textarea at bounding box center [160, 196] width 137 height 25
drag, startPoint x: 139, startPoint y: 189, endPoint x: 108, endPoint y: 188, distance: 30.8
click at [108, 188] on textarea at bounding box center [160, 196] width 137 height 25
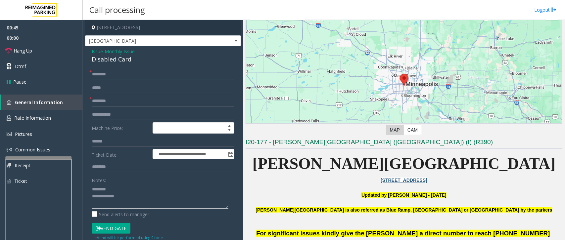
click at [154, 199] on textarea at bounding box center [160, 196] width 137 height 25
type textarea "**********"
click at [144, 74] on input "text" at bounding box center [163, 74] width 143 height 11
type input "****"
click at [128, 196] on textarea at bounding box center [160, 196] width 137 height 25
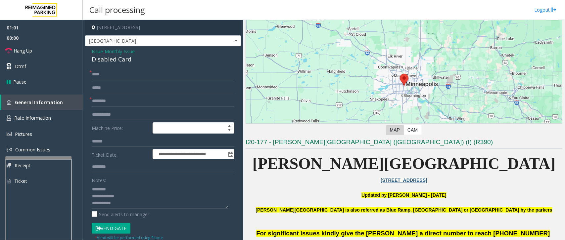
click at [123, 228] on button "Vend Gate" at bounding box center [111, 228] width 39 height 11
click at [120, 200] on textarea at bounding box center [160, 196] width 137 height 25
type textarea "**********"
click at [40, 51] on link "Hang Up" at bounding box center [41, 51] width 83 height 16
click at [176, 204] on textarea at bounding box center [160, 196] width 137 height 25
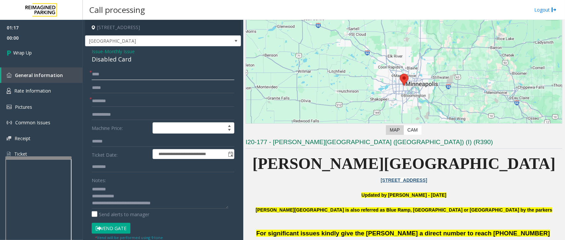
drag, startPoint x: 136, startPoint y: 70, endPoint x: 86, endPoint y: 78, distance: 51.0
click at [86, 78] on div "**********" at bounding box center [163, 216] width 156 height 341
type input "**"
click at [188, 204] on textarea at bounding box center [160, 196] width 137 height 25
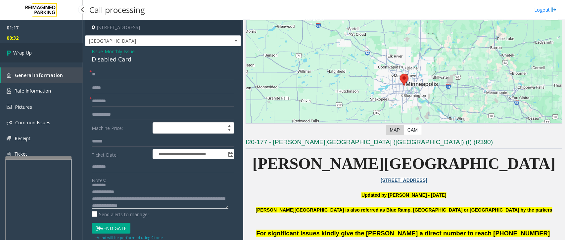
type textarea "**********"
click at [46, 55] on link "Wrap Up" at bounding box center [41, 53] width 83 height 20
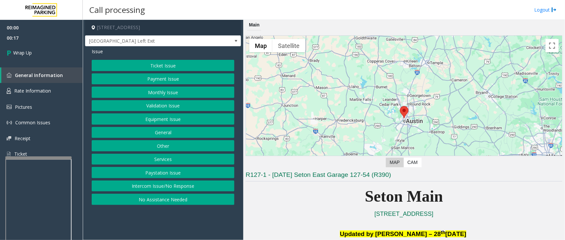
click at [171, 184] on button "Intercom Issue/No Response" at bounding box center [163, 186] width 143 height 11
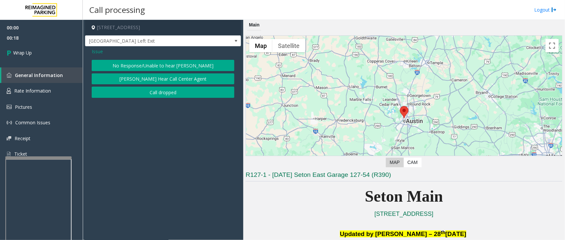
click at [169, 64] on button "No Response/Unable to hear [PERSON_NAME]" at bounding box center [163, 65] width 143 height 11
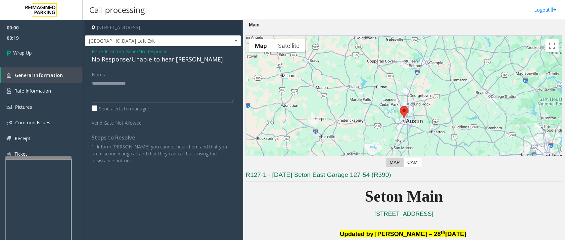
click at [119, 51] on span "Intercom Issue/No Response" at bounding box center [136, 51] width 63 height 7
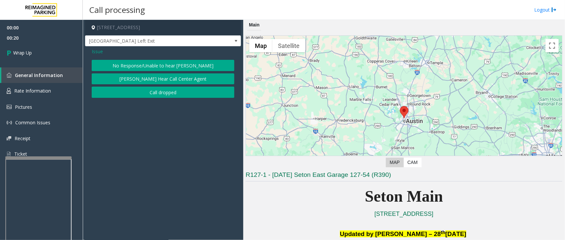
click at [144, 95] on button "Call dropped" at bounding box center [163, 92] width 143 height 11
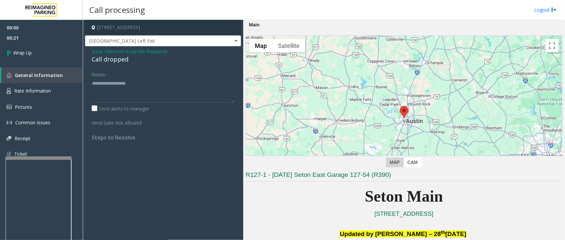
click at [116, 57] on div "Call dropped" at bounding box center [163, 59] width 143 height 9
type textarea "**********"
click at [54, 52] on link "Wrap Up" at bounding box center [41, 53] width 83 height 20
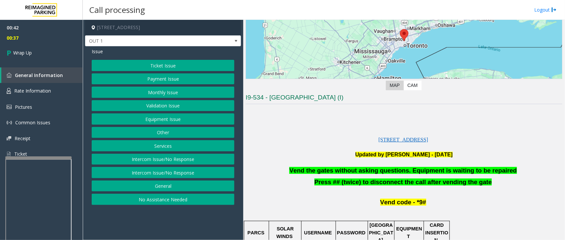
scroll to position [248, 0]
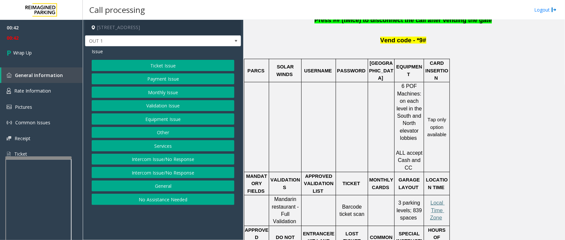
drag, startPoint x: 166, startPoint y: 162, endPoint x: 171, endPoint y: 121, distance: 40.6
click at [168, 149] on div "Ticket Issue Payment Issue Monthly Issue Validation Issue Equipment Issue Other…" at bounding box center [163, 132] width 143 height 145
click at [171, 121] on button "Equipment Issue" at bounding box center [163, 119] width 143 height 11
click at [170, 120] on button "Gate / Door Won't Open" at bounding box center [163, 119] width 143 height 11
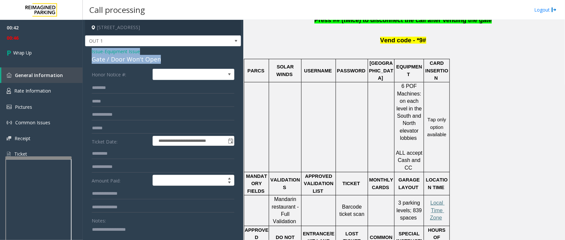
drag, startPoint x: 169, startPoint y: 60, endPoint x: 90, endPoint y: 53, distance: 79.7
click at [90, 53] on div "**********" at bounding box center [163, 199] width 156 height 307
paste textarea "**********"
click at [123, 229] on textarea at bounding box center [160, 236] width 137 height 25
drag, startPoint x: 147, startPoint y: 229, endPoint x: 108, endPoint y: 230, distance: 38.4
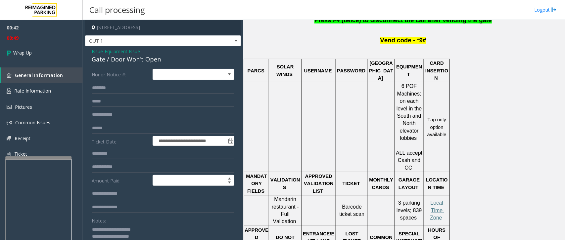
click at [108, 230] on textarea at bounding box center [160, 236] width 137 height 25
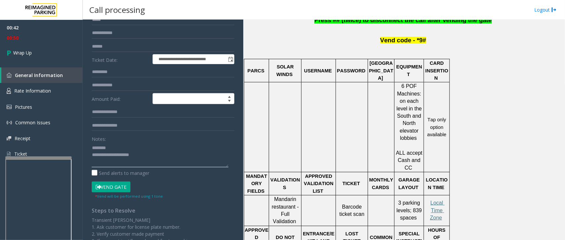
scroll to position [83, 0]
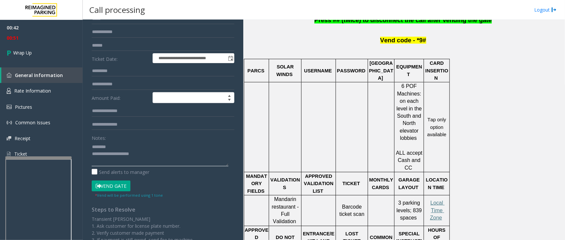
click at [147, 154] on textarea at bounding box center [160, 154] width 137 height 25
type textarea "**********"
drag, startPoint x: 37, startPoint y: 52, endPoint x: 64, endPoint y: 37, distance: 31.0
click at [38, 52] on link "Wrap Up" at bounding box center [41, 53] width 83 height 20
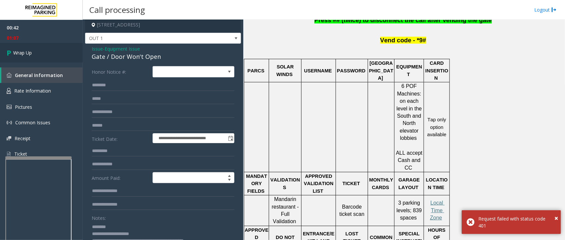
scroll to position [0, 0]
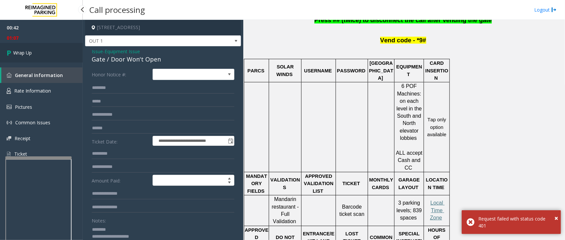
click at [35, 57] on link "Wrap Up" at bounding box center [41, 53] width 83 height 20
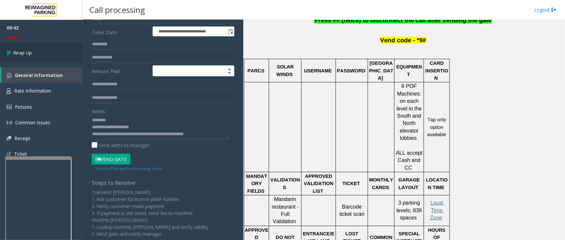
scroll to position [114, 0]
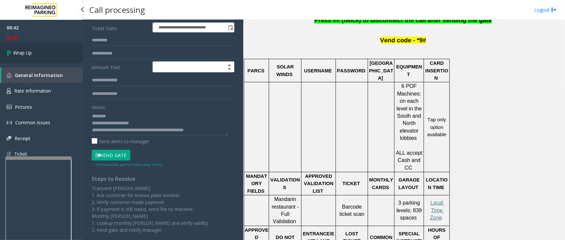
click at [12, 50] on icon at bounding box center [10, 52] width 7 height 11
drag, startPoint x: 13, startPoint y: 50, endPoint x: 17, endPoint y: 49, distance: 4.1
click at [13, 50] on link "Wrap Up" at bounding box center [41, 53] width 83 height 20
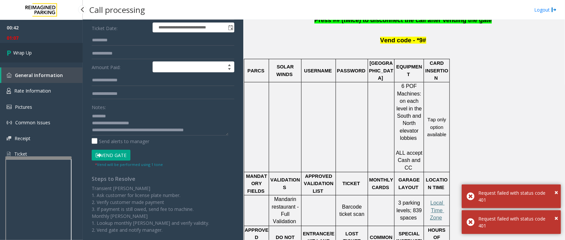
click at [33, 54] on link "Wrap Up" at bounding box center [41, 53] width 83 height 20
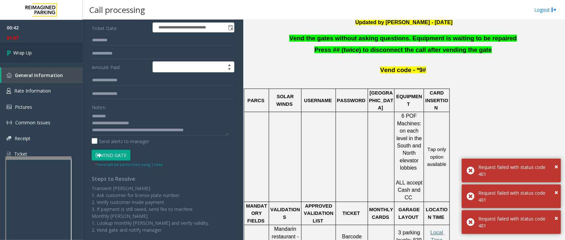
scroll to position [207, 0]
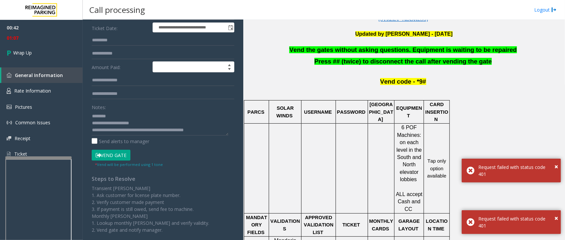
click at [499, 92] on p at bounding box center [404, 92] width 317 height 7
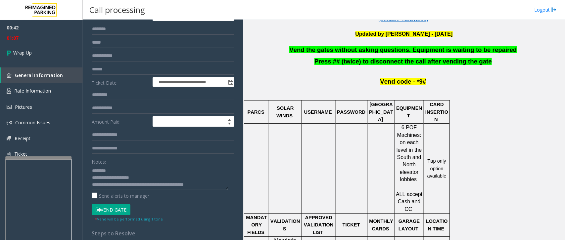
scroll to position [0, 0]
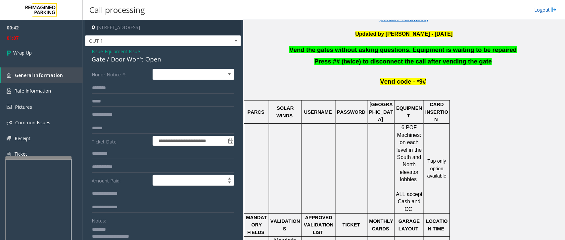
click at [547, 10] on link "Logout" at bounding box center [545, 9] width 23 height 7
